Goal: Book appointment/travel/reservation

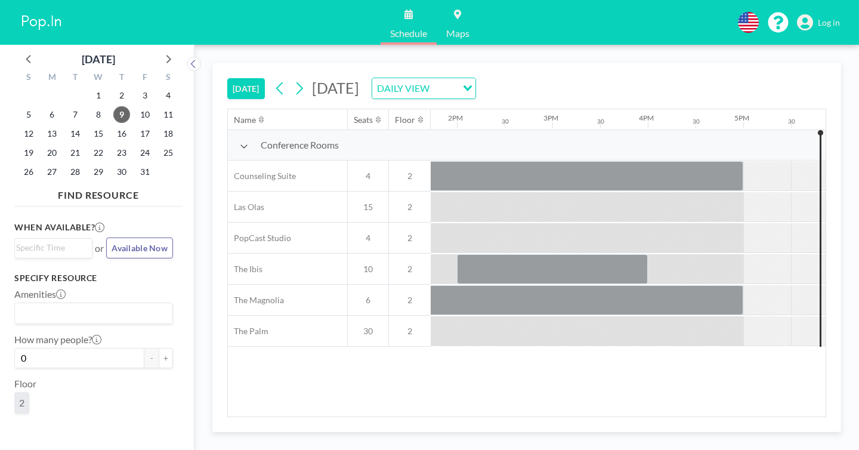
scroll to position [0, 1318]
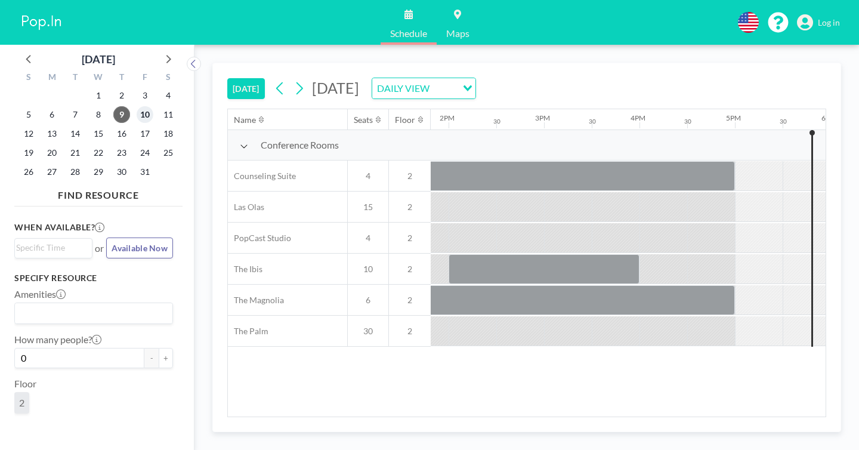
click at [137, 106] on span "10" at bounding box center [145, 114] width 17 height 17
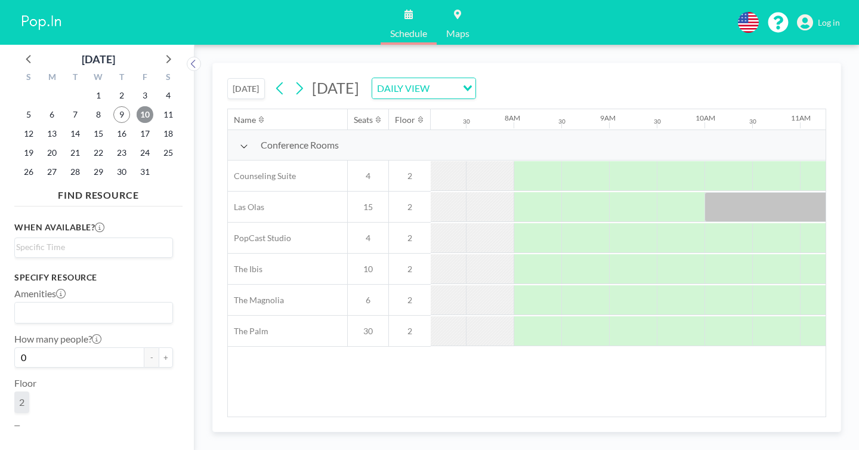
scroll to position [0, 682]
click at [702, 285] on div at bounding box center [726, 300] width 48 height 30
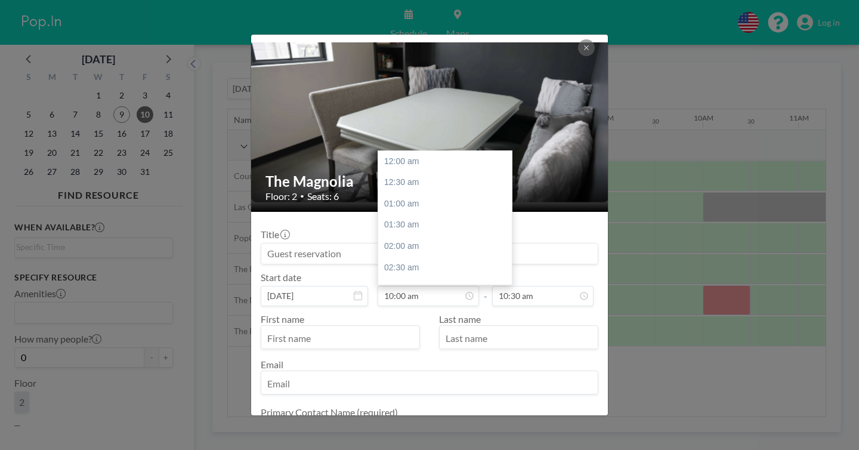
scroll to position [380, 0]
click at [432, 216] on div "10:30 am" at bounding box center [445, 226] width 134 height 21
type input "10:30 am"
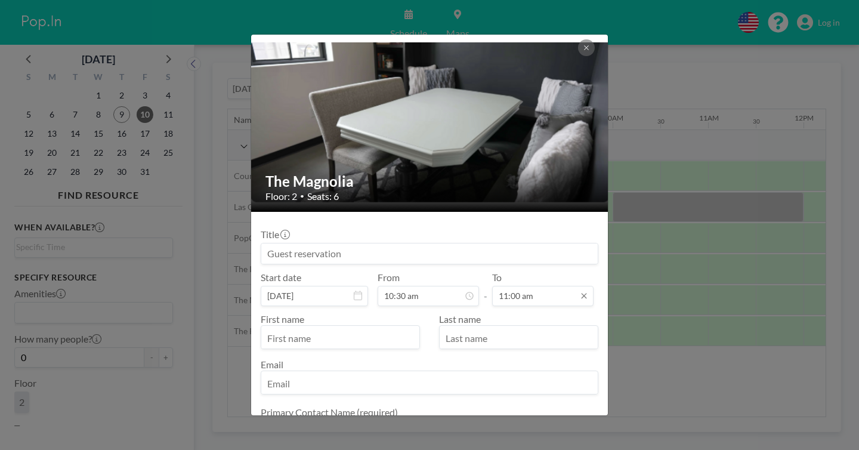
scroll to position [0, 775]
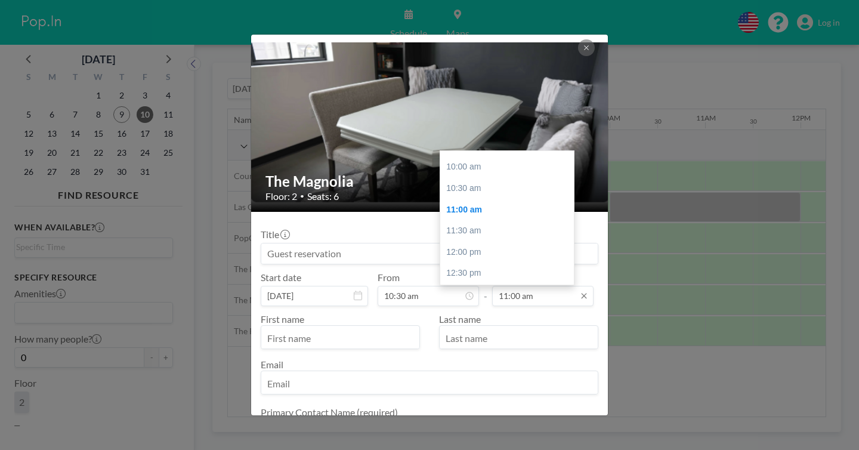
click at [503, 286] on input "11:00 am" at bounding box center [542, 296] width 101 height 20
click at [479, 282] on div "03:00 pm" at bounding box center [507, 292] width 134 height 21
type input "03:00 pm"
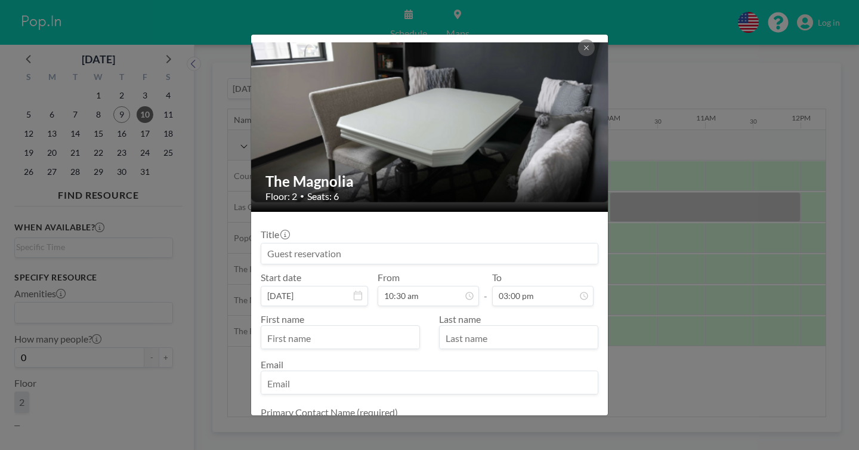
scroll to position [0, 0]
click at [357, 328] on input "text" at bounding box center [340, 338] width 158 height 20
type input "[PERSON_NAME]"
click at [503, 373] on input "email" at bounding box center [429, 383] width 336 height 20
paste input "[PERSON_NAME][EMAIL_ADDRESS][DOMAIN_NAME]"
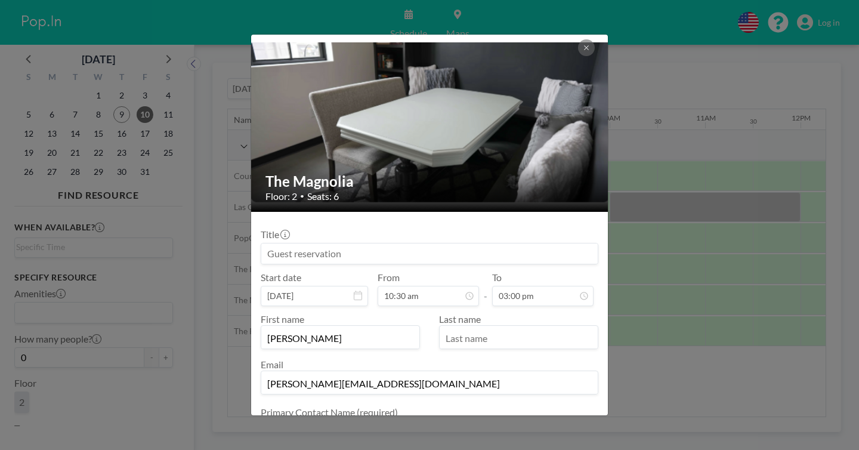
type input "[PERSON_NAME][EMAIL_ADDRESS][DOMAIN_NAME]"
click at [464, 328] on input "text" at bounding box center [518, 338] width 158 height 20
type input "R"
click at [421, 420] on textarea at bounding box center [429, 430] width 337 height 20
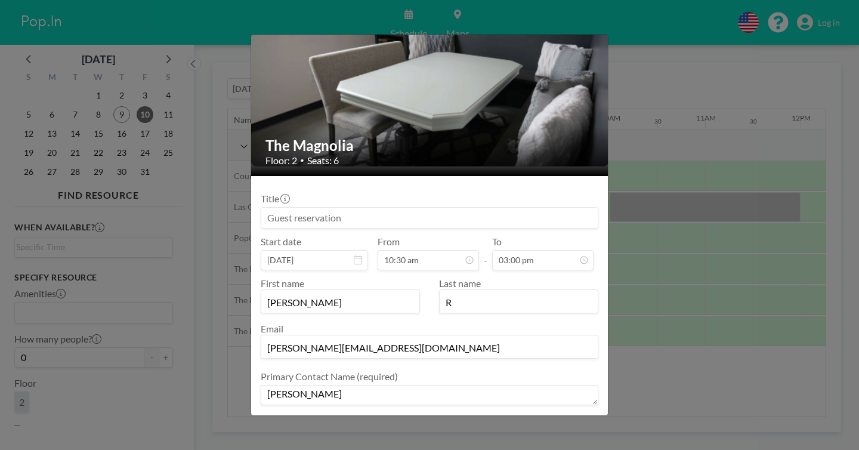
scroll to position [38, 0]
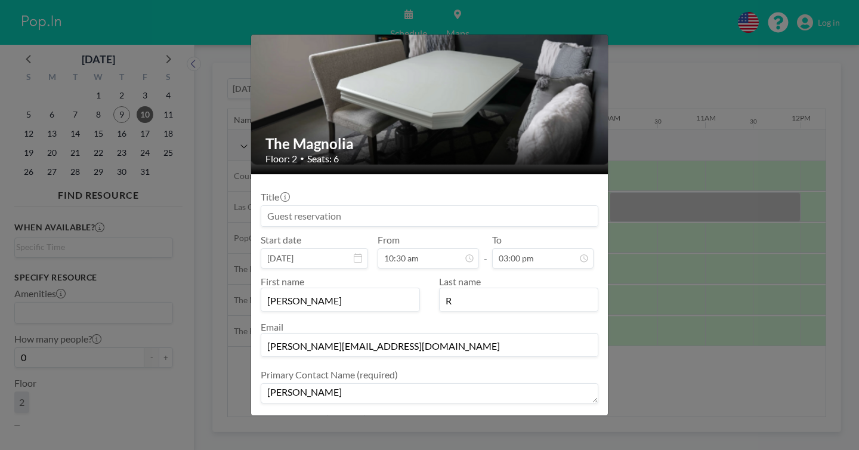
type textarea "[PERSON_NAME]"
click at [470, 427] on textarea at bounding box center [429, 437] width 337 height 20
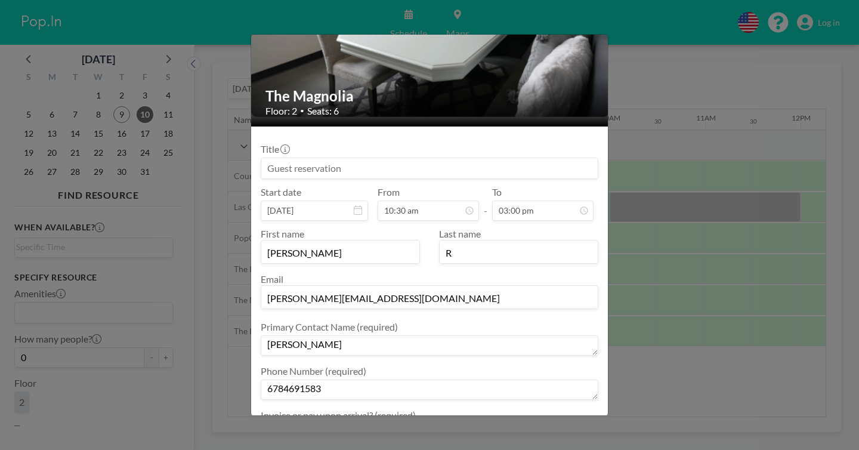
scroll to position [105, 0]
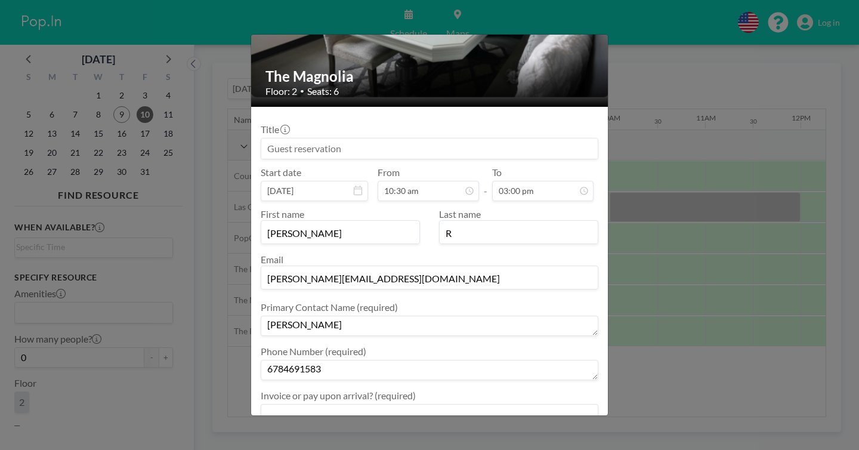
type textarea "6784691583"
click at [440, 404] on textarea at bounding box center [429, 414] width 337 height 20
type textarea "PAY AT DEPARTURE"
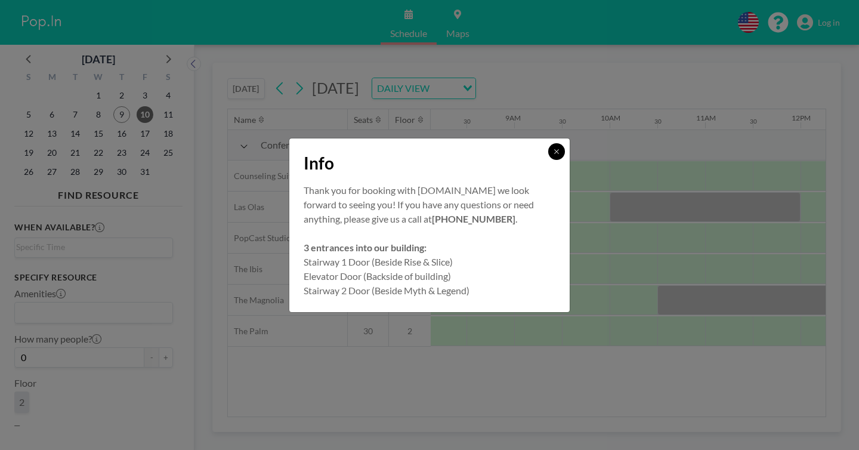
click at [553, 155] on icon at bounding box center [556, 151] width 7 height 7
